Goal: Navigation & Orientation: Find specific page/section

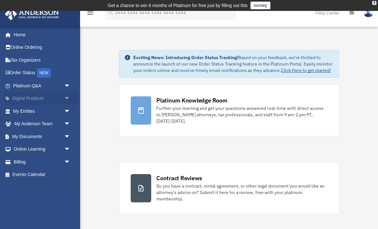
click at [40, 94] on link "Digital Products arrow_drop_down" at bounding box center [42, 98] width 76 height 13
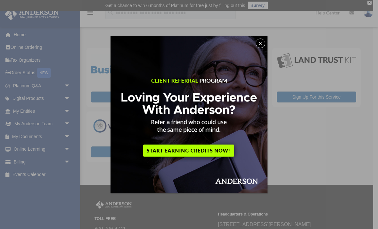
click at [260, 42] on button "x" at bounding box center [261, 43] width 10 height 10
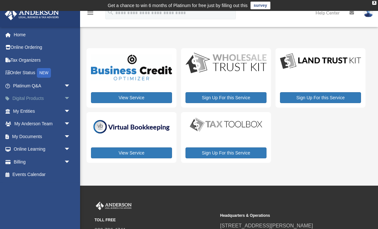
click at [43, 99] on link "Digital Products arrow_drop_down" at bounding box center [42, 98] width 76 height 13
click at [42, 109] on link "My Entities arrow_drop_down" at bounding box center [42, 111] width 76 height 13
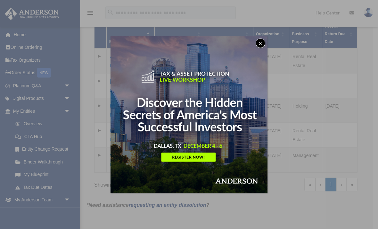
scroll to position [165, 0]
click at [261, 43] on button "x" at bounding box center [261, 43] width 10 height 10
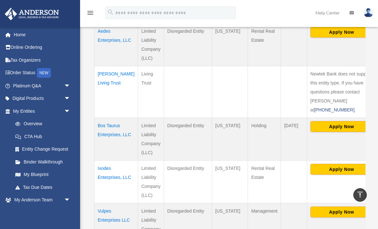
scroll to position [191, 0]
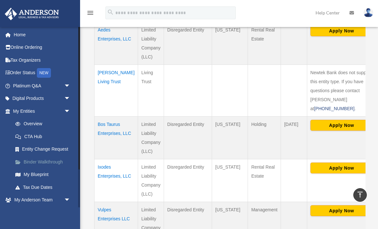
click at [56, 161] on link "Binder Walkthrough" at bounding box center [44, 161] width 71 height 13
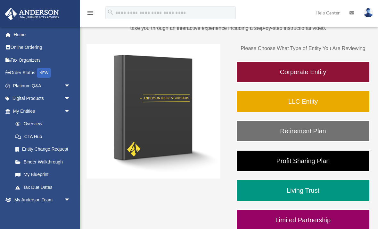
scroll to position [89, 0]
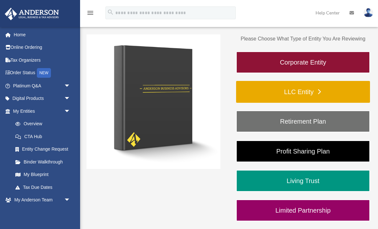
click at [294, 92] on link "LLC Entity" at bounding box center [303, 92] width 134 height 22
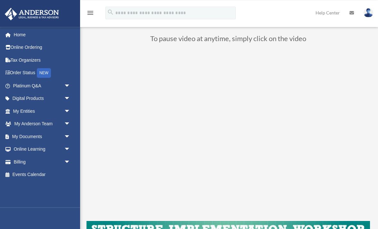
scroll to position [40, 0]
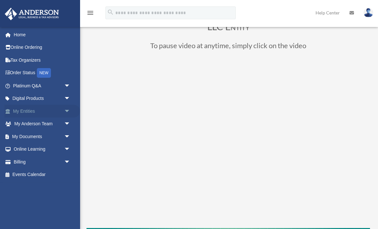
click at [27, 111] on link "My Entities arrow_drop_down" at bounding box center [42, 111] width 76 height 13
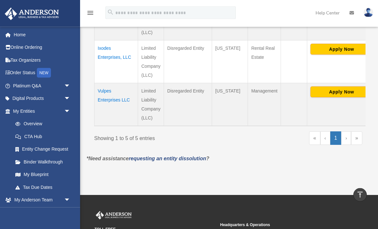
scroll to position [316, 0]
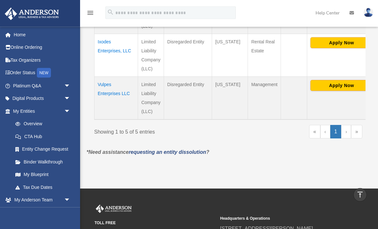
click at [248, 89] on td "Management" at bounding box center [264, 98] width 33 height 43
click at [107, 78] on td "Vulpes Enterprises LLC" at bounding box center [117, 98] width 44 height 43
